Goal: Find contact information: Find contact information

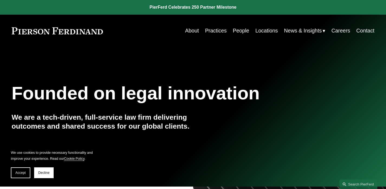
click at [242, 29] on link "People" at bounding box center [240, 30] width 16 height 11
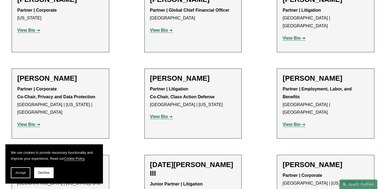
scroll to position [4247, 0]
